Goal: Task Accomplishment & Management: Use online tool/utility

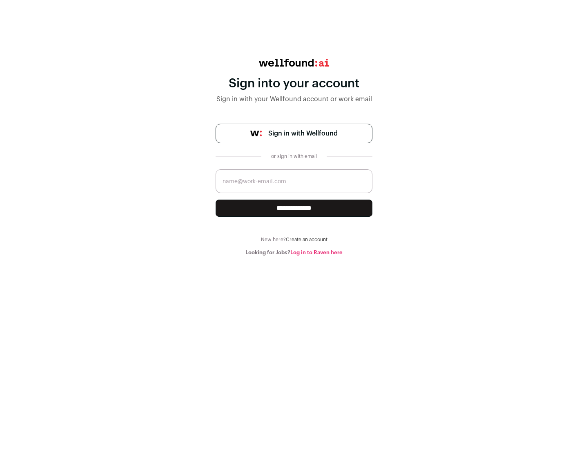
click at [303, 133] on span "Sign in with Wellfound" at bounding box center [302, 134] width 69 height 10
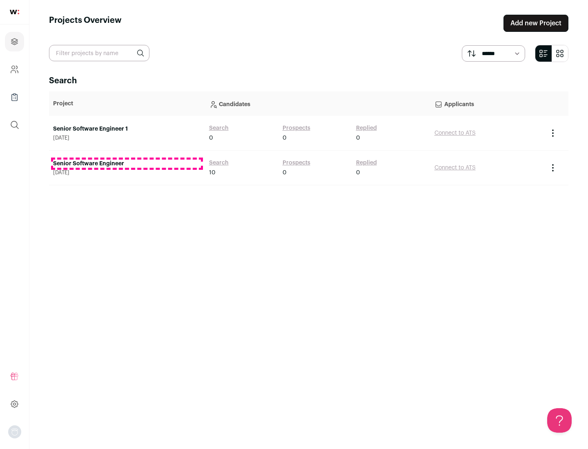
click at [127, 164] on link "Senior Software Engineer" at bounding box center [127, 164] width 148 height 8
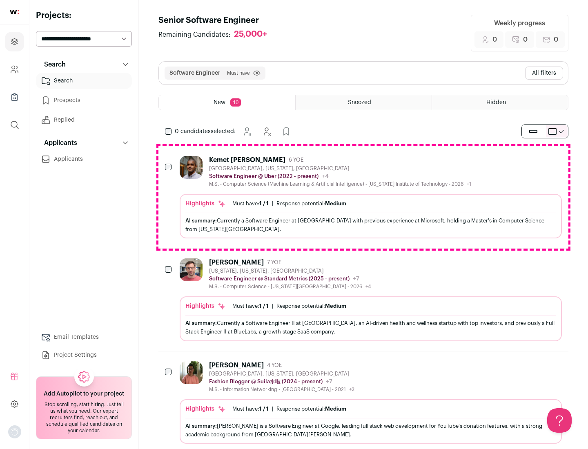
click at [363, 197] on div "Highlights Must have: 1 / 1 How many must haves have been fulfilled? | Response…" at bounding box center [371, 216] width 382 height 44
